Goal: Find specific page/section: Find specific page/section

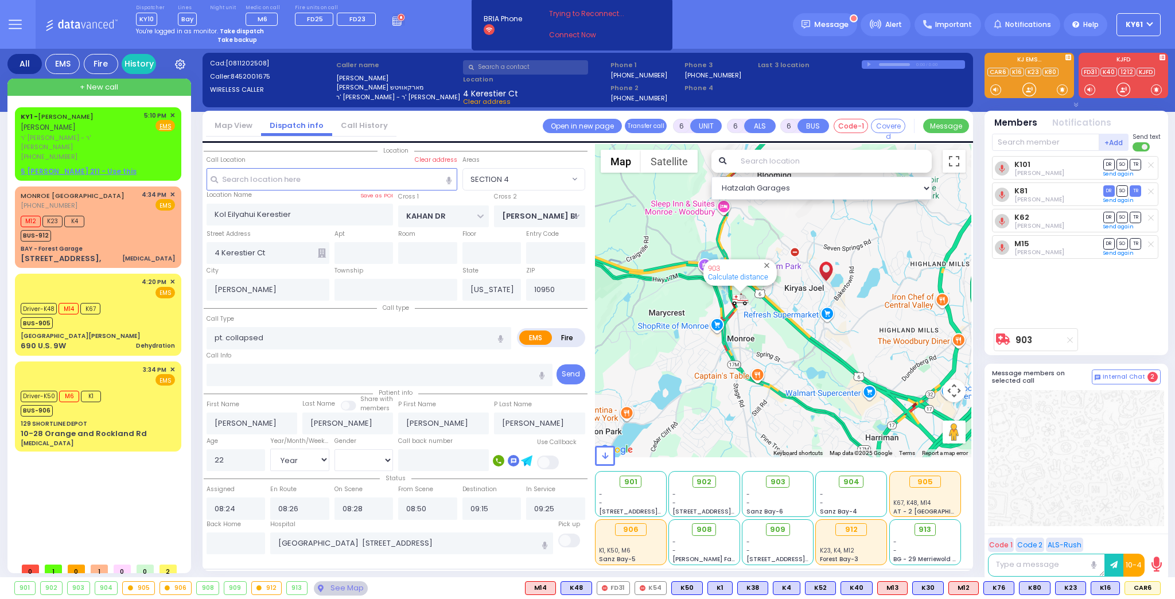
select select "SECTION 4"
select select "Year"
select select "[DEMOGRAPHIC_DATA]"
click at [500, 69] on input "text" at bounding box center [525, 67] width 125 height 14
click at [480, 63] on input "text" at bounding box center [525, 67] width 125 height 14
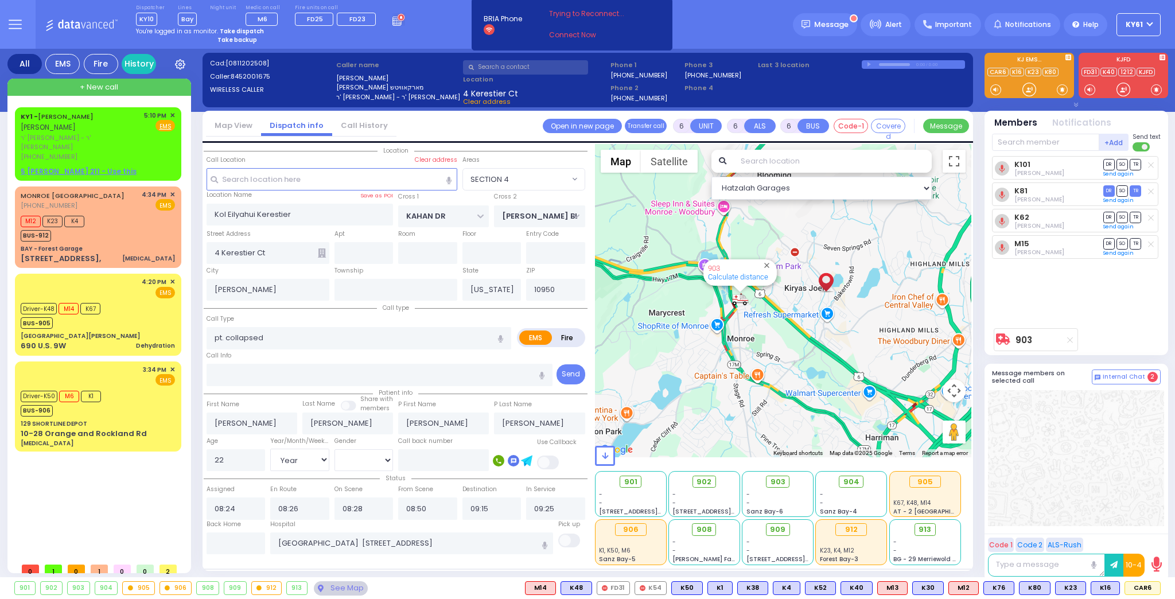
click at [468, 68] on input "text" at bounding box center [525, 67] width 125 height 14
drag, startPoint x: 471, startPoint y: 63, endPoint x: 460, endPoint y: 52, distance: 15.0
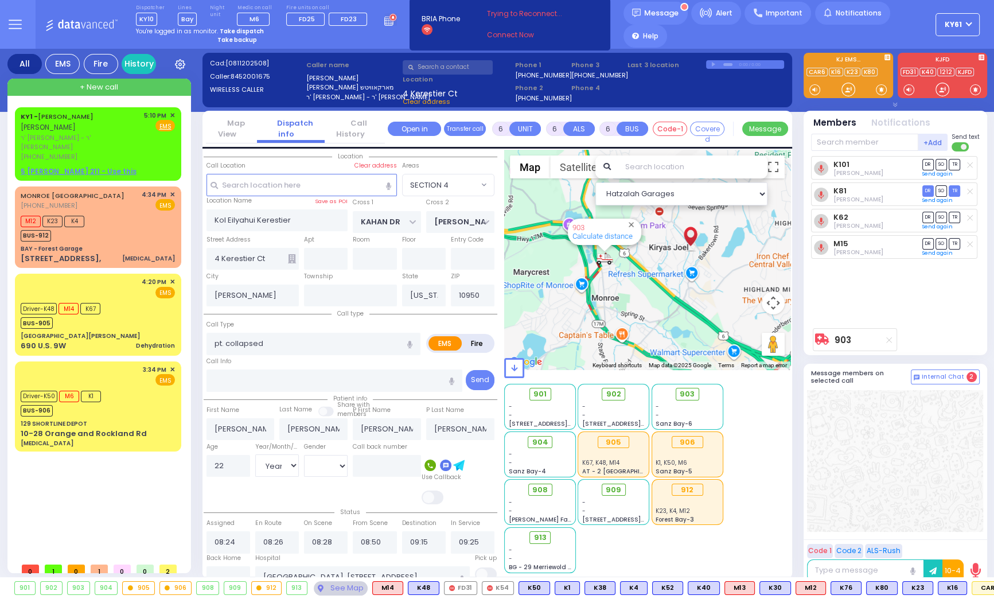
click at [421, 62] on div "Dispatcher KY10 ?" at bounding box center [497, 302] width 994 height 605
click at [422, 66] on input "text" at bounding box center [448, 67] width 90 height 14
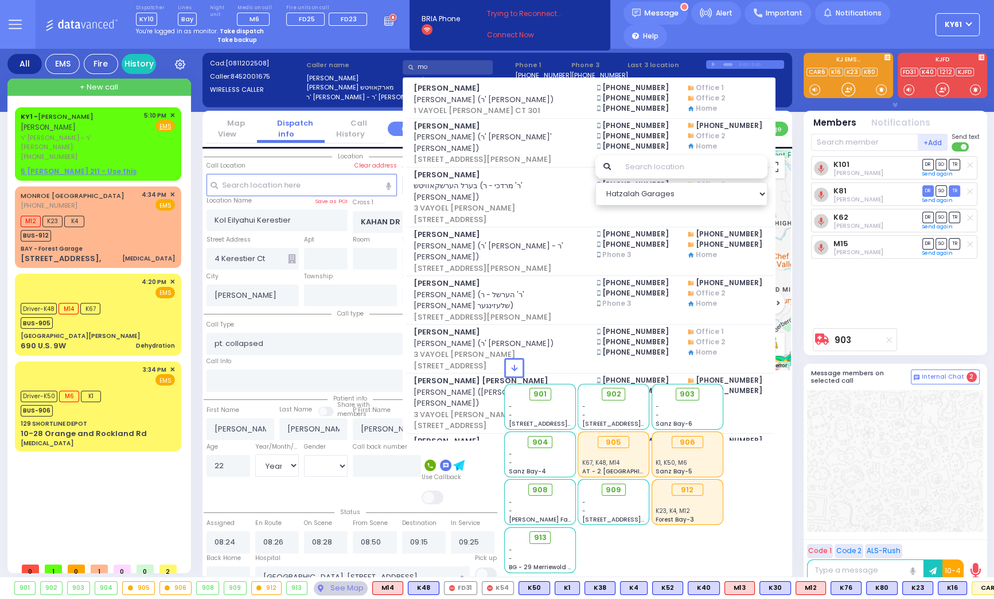
type input "m"
